Goal: Task Accomplishment & Management: Manage account settings

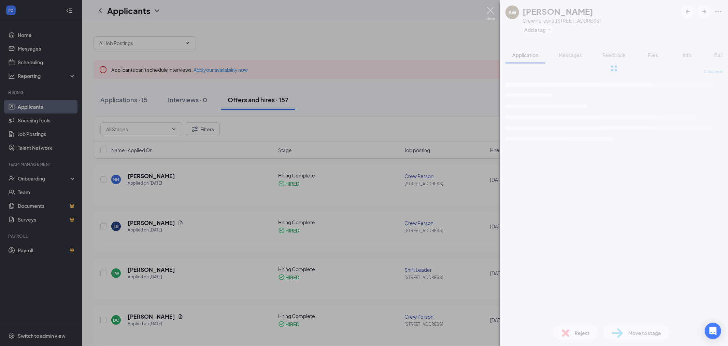
click at [491, 15] on img at bounding box center [491, 13] width 9 height 13
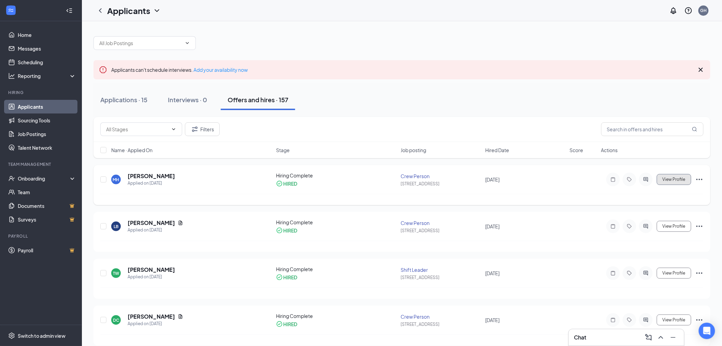
click at [677, 182] on button "View Profile" at bounding box center [674, 179] width 34 height 11
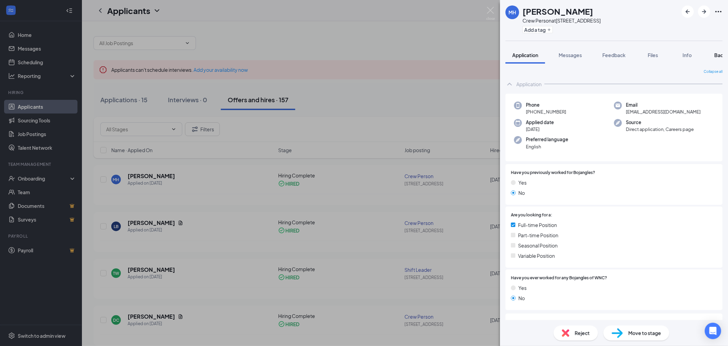
click at [716, 54] on span "Background" at bounding box center [729, 55] width 28 height 6
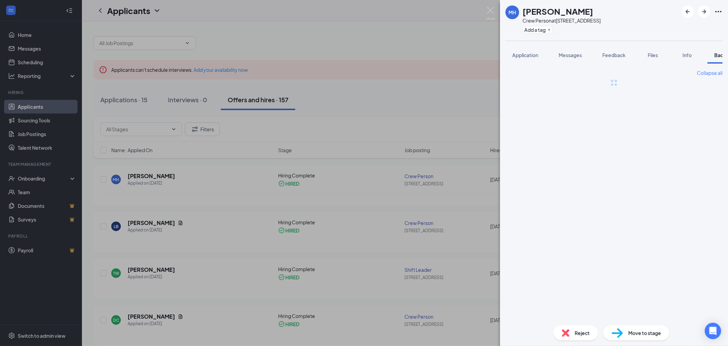
scroll to position [0, 28]
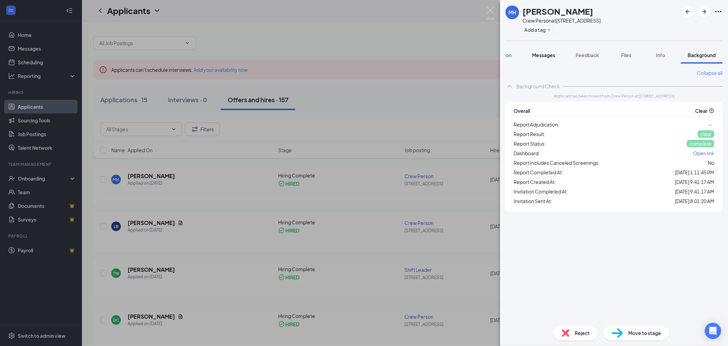
click at [547, 52] on span "Messages" at bounding box center [543, 55] width 23 height 6
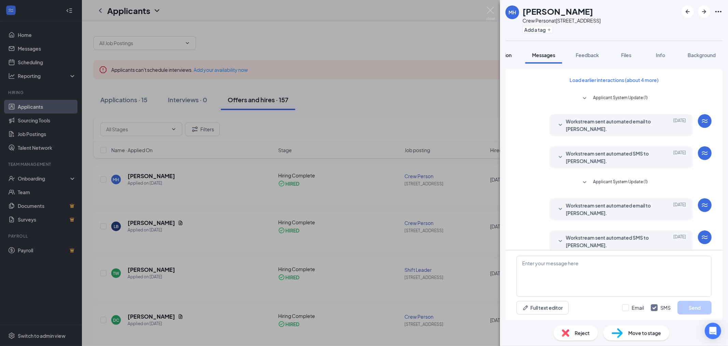
click at [513, 57] on button "Application" at bounding box center [499, 54] width 40 height 17
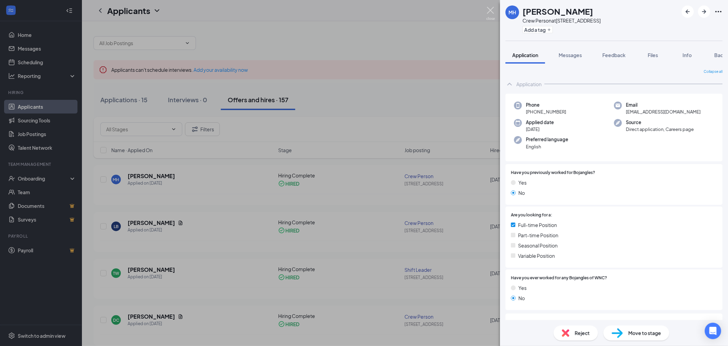
click at [495, 12] on img at bounding box center [491, 13] width 9 height 13
